Goal: Information Seeking & Learning: Learn about a topic

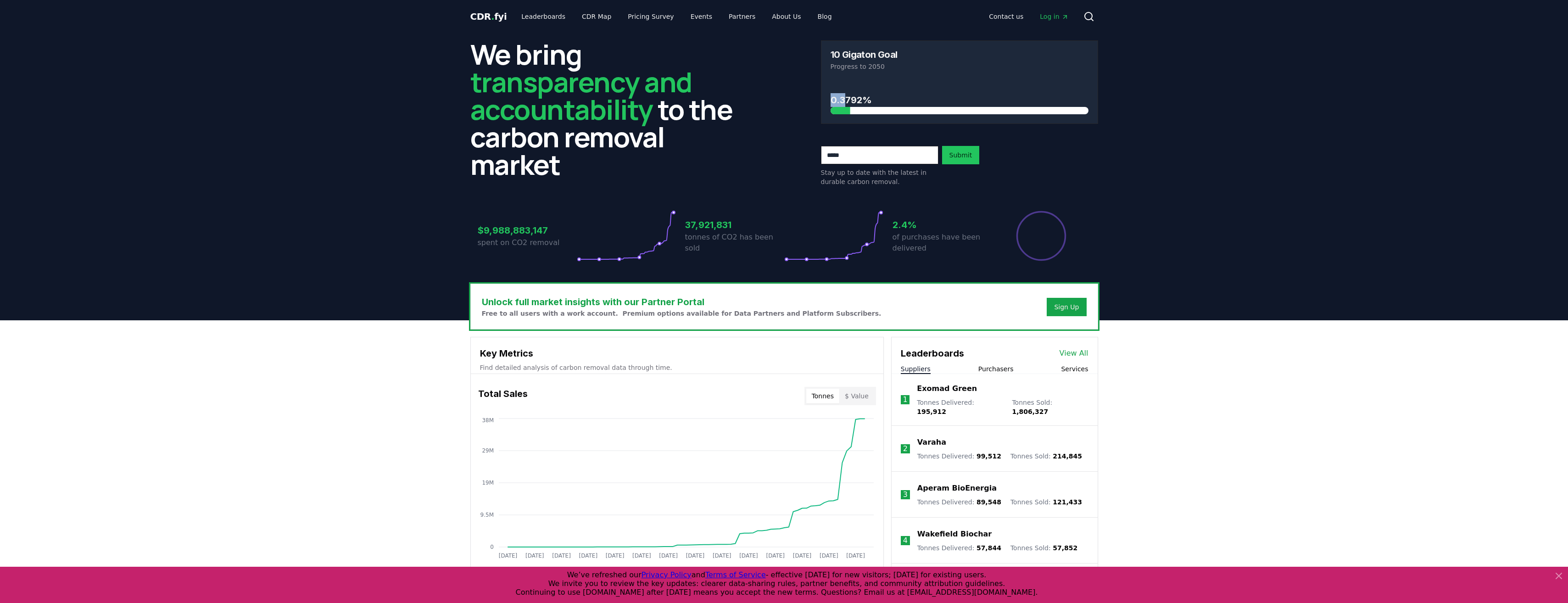
drag, startPoint x: 829, startPoint y: 98, endPoint x: 846, endPoint y: 98, distance: 17.0
click at [846, 98] on div "0.3792%" at bounding box center [960, 101] width 276 height 43
drag, startPoint x: 846, startPoint y: 98, endPoint x: 836, endPoint y: 99, distance: 10.0
click at [836, 99] on h3 "0.3792%" at bounding box center [960, 100] width 258 height 14
drag, startPoint x: 834, startPoint y: 100, endPoint x: 893, endPoint y: 100, distance: 59.0
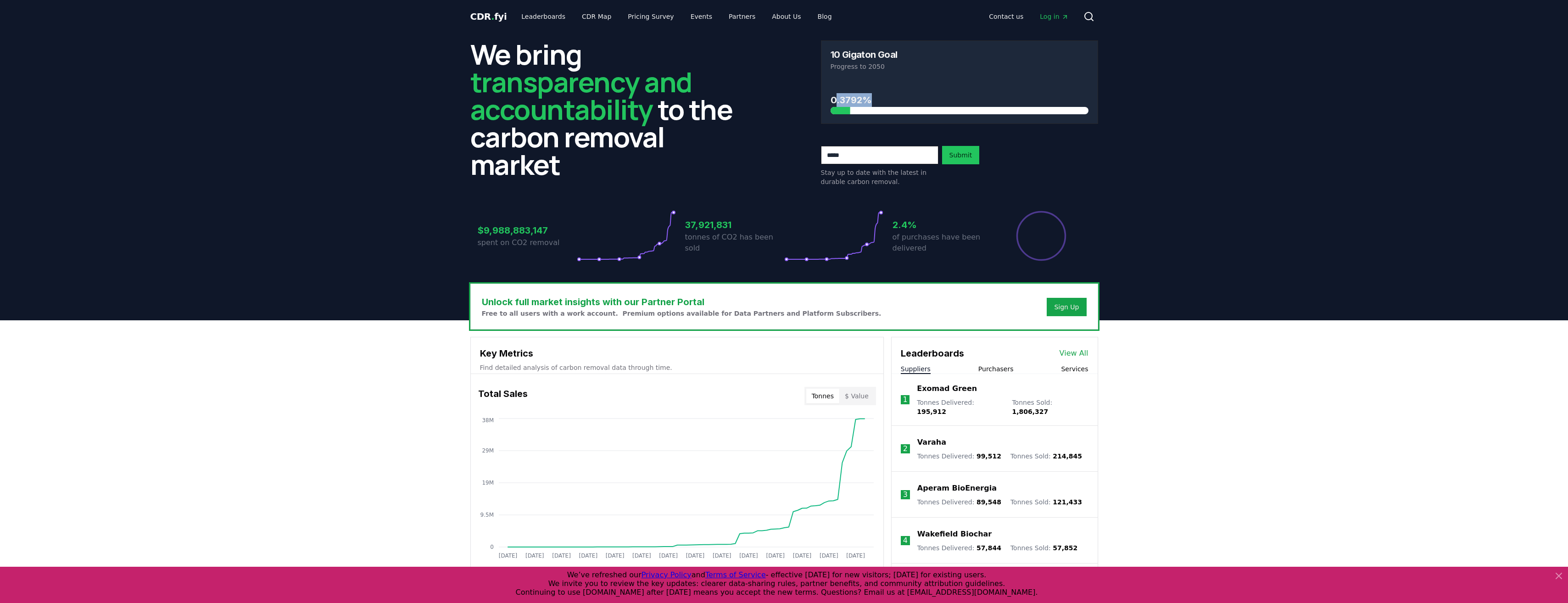
click at [893, 100] on h3 "0.3792%" at bounding box center [960, 100] width 258 height 14
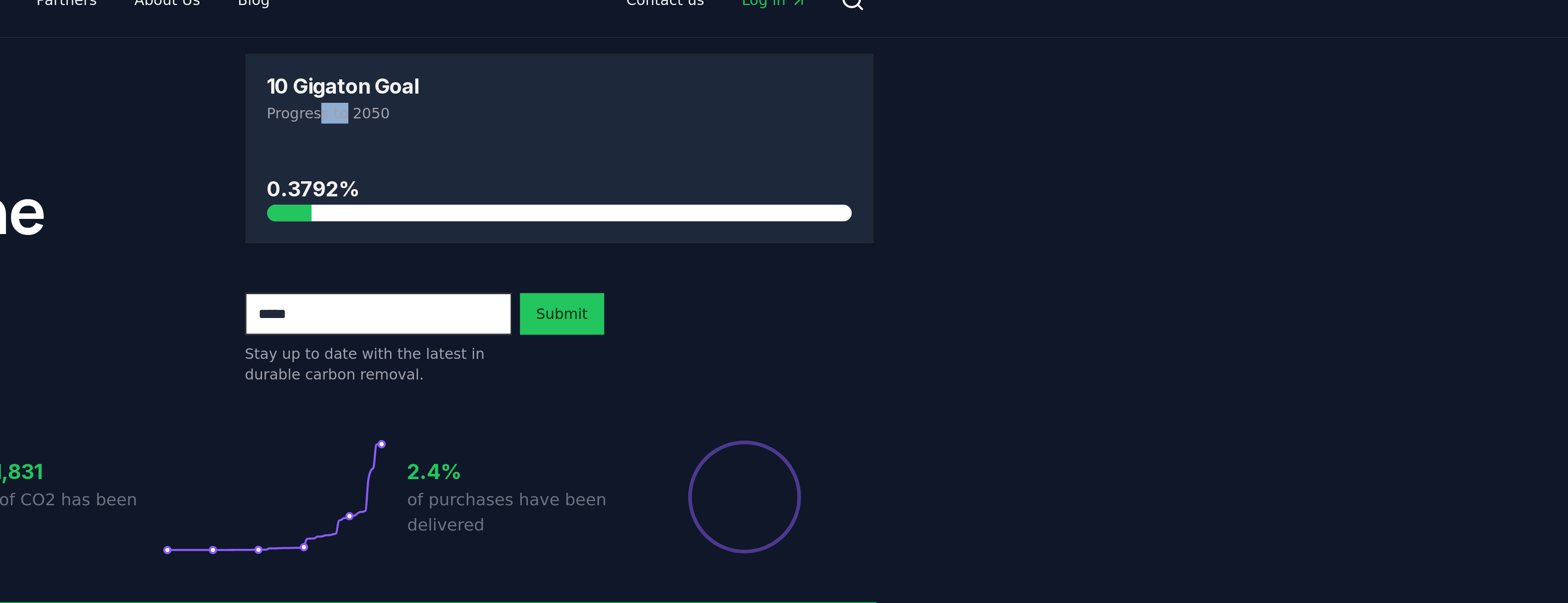
drag, startPoint x: 852, startPoint y: 77, endPoint x: 862, endPoint y: 78, distance: 10.0
click at [862, 78] on div "10 Gigaton Goal Progress to 2050" at bounding box center [960, 60] width 276 height 40
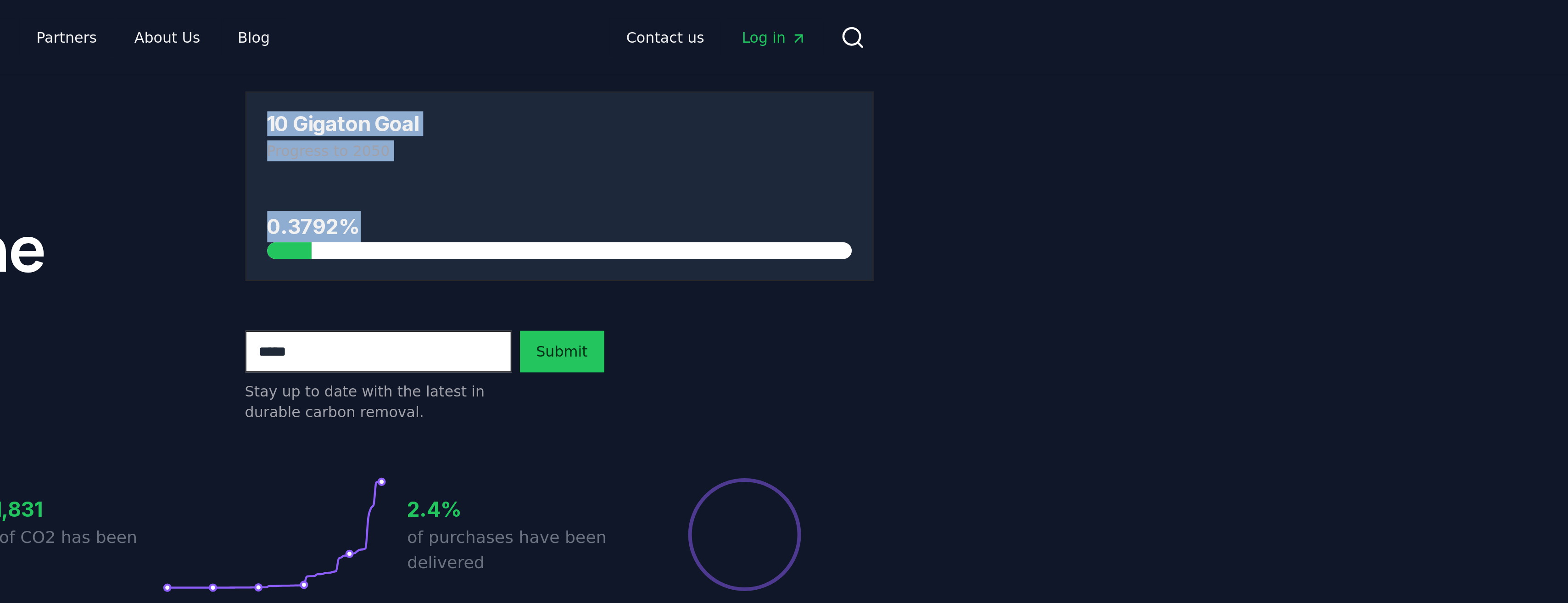
drag, startPoint x: 830, startPoint y: 56, endPoint x: 858, endPoint y: 107, distance: 58.2
click at [858, 107] on div "10 Gigaton Goal Progress to 2050 0.3792%" at bounding box center [959, 82] width 277 height 83
click at [848, 100] on h3 "0.3792%" at bounding box center [960, 100] width 258 height 14
